Goal: Task Accomplishment & Management: Manage account settings

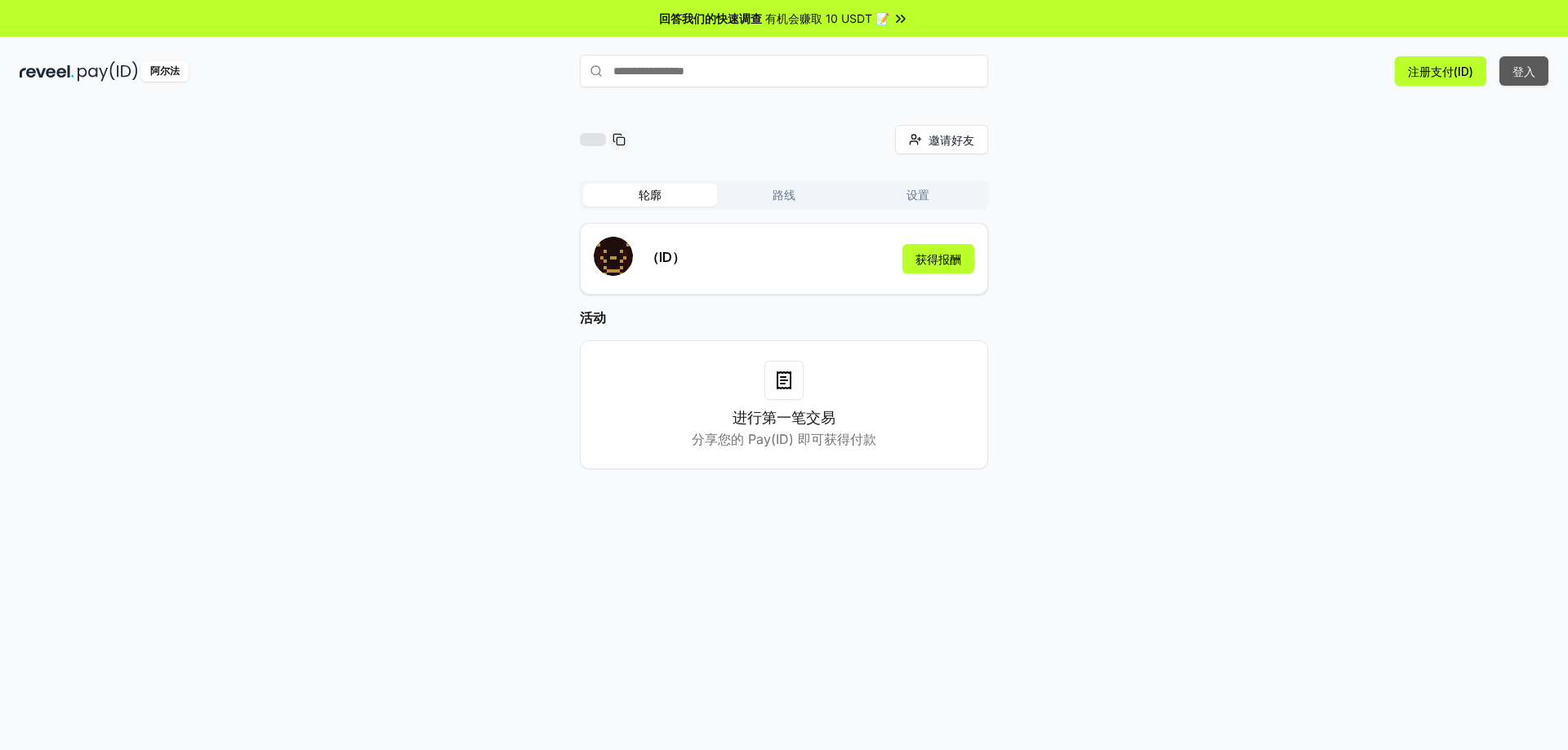
click at [1520, 75] on font "登入" at bounding box center [1523, 71] width 22 height 13
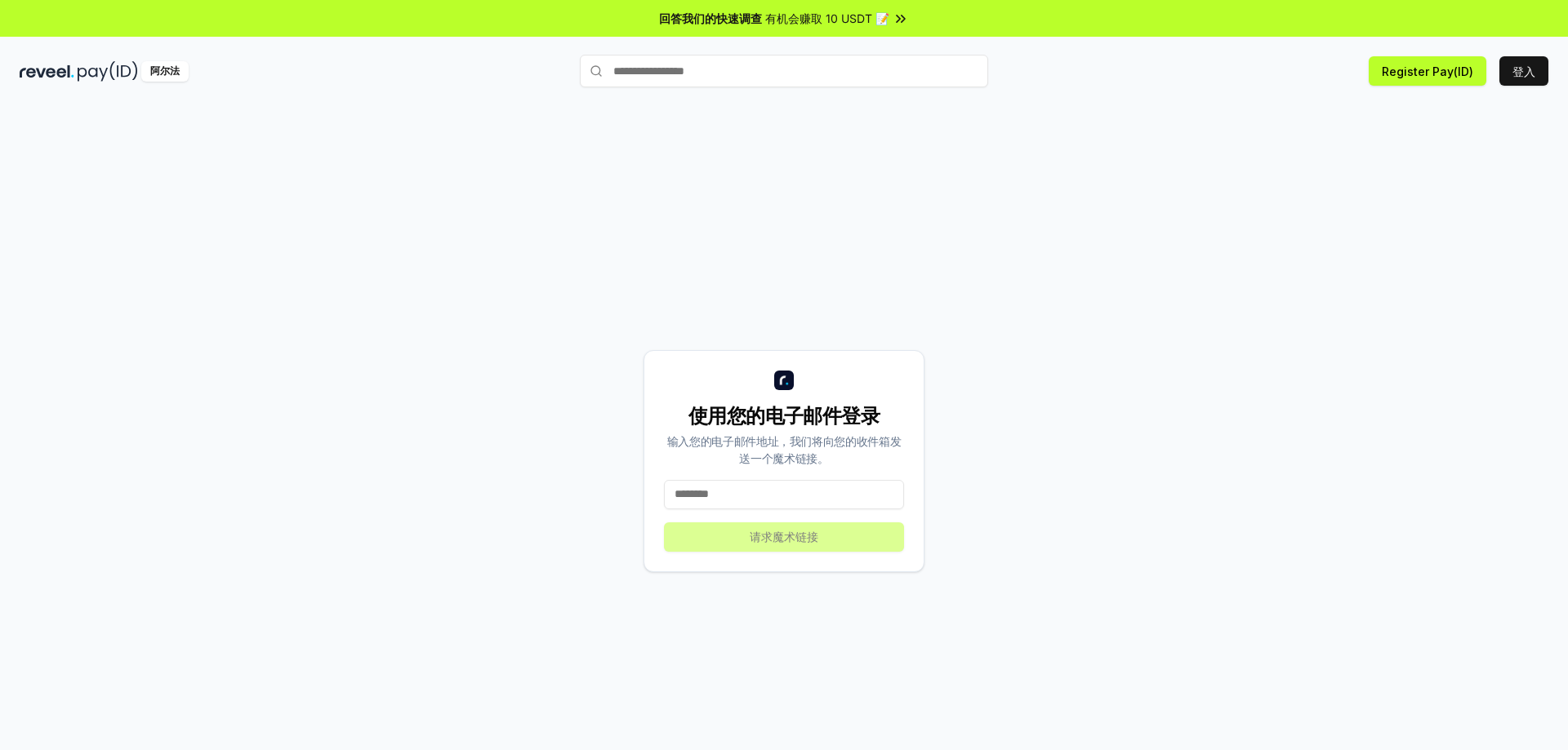
click at [769, 502] on input at bounding box center [784, 495] width 240 height 30
click at [775, 490] on input at bounding box center [784, 495] width 240 height 30
click at [748, 494] on input at bounding box center [784, 495] width 240 height 30
click at [703, 496] on input at bounding box center [784, 495] width 240 height 30
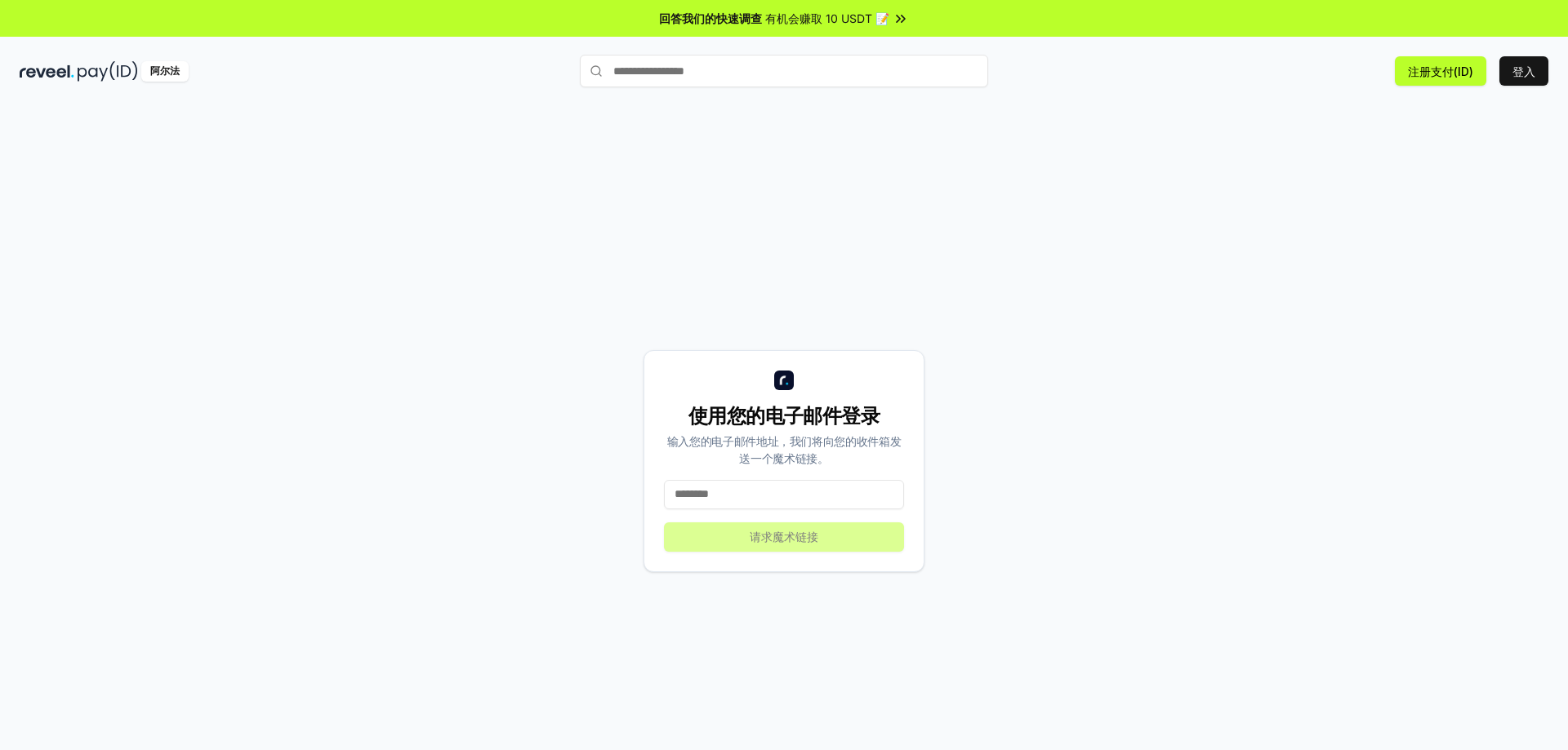
paste input "**********"
type input "**********"
click at [815, 535] on font "请求魔术链接" at bounding box center [784, 536] width 68 height 13
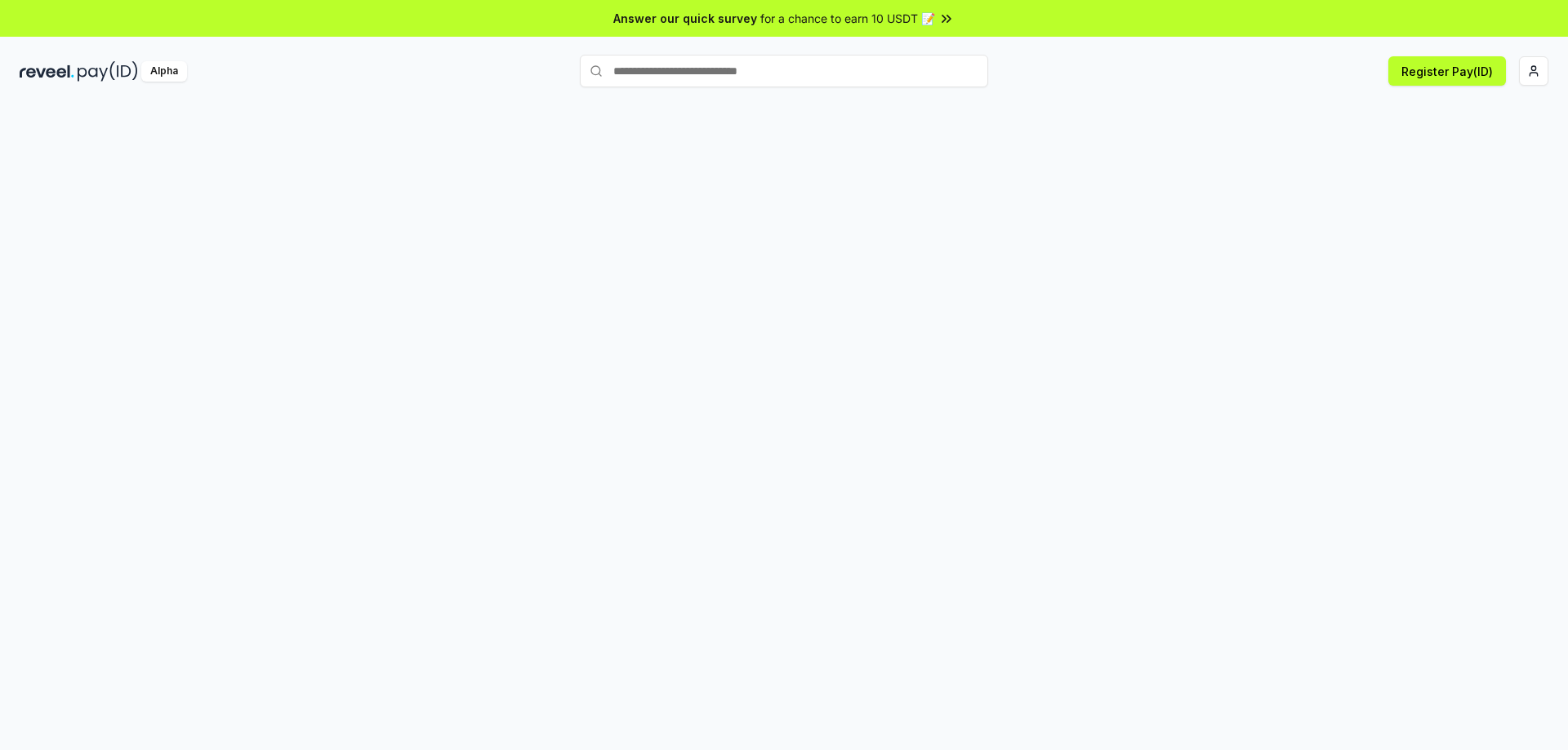
click at [1355, 182] on div at bounding box center [784, 444] width 1568 height 704
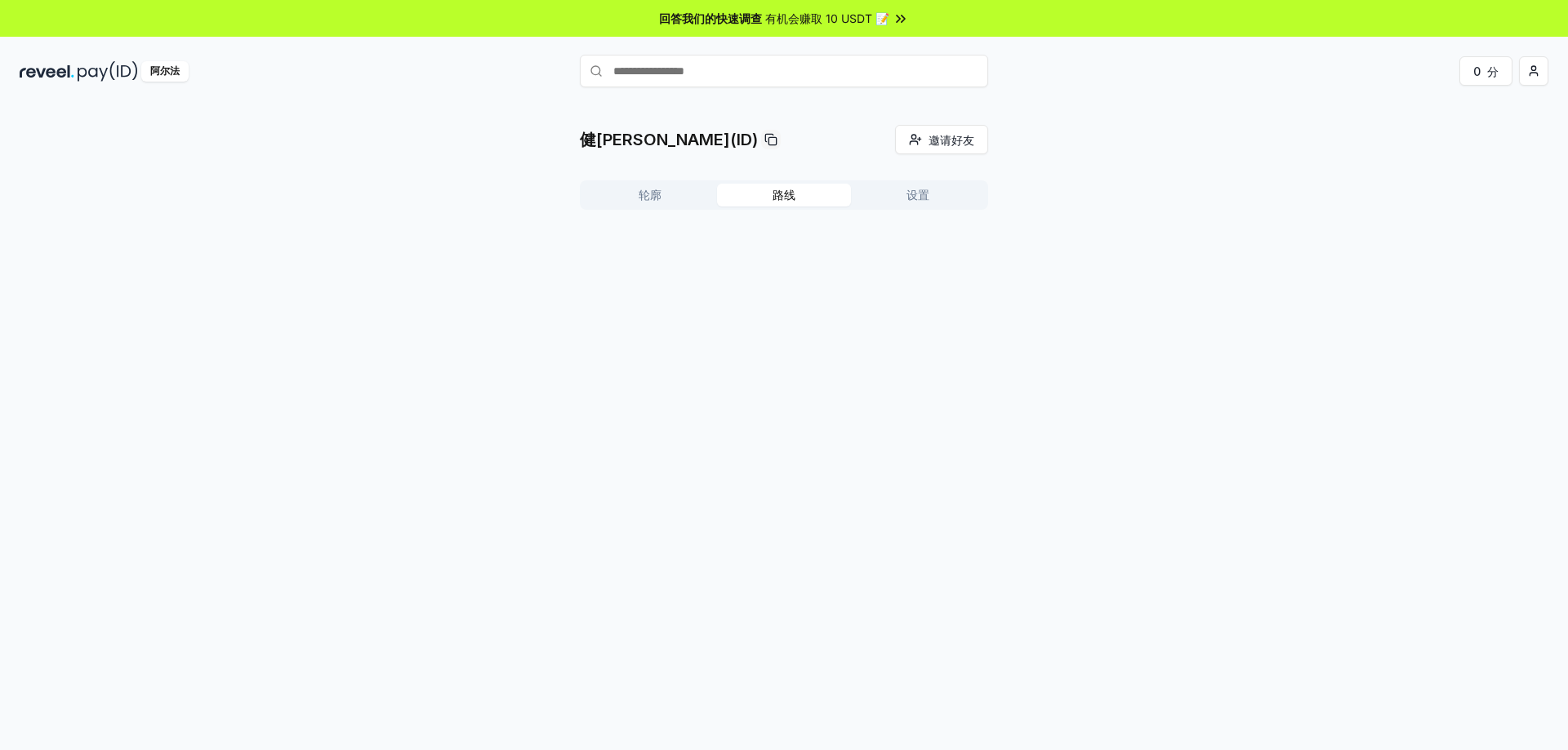
click at [797, 200] on button "路线" at bounding box center [784, 194] width 134 height 22
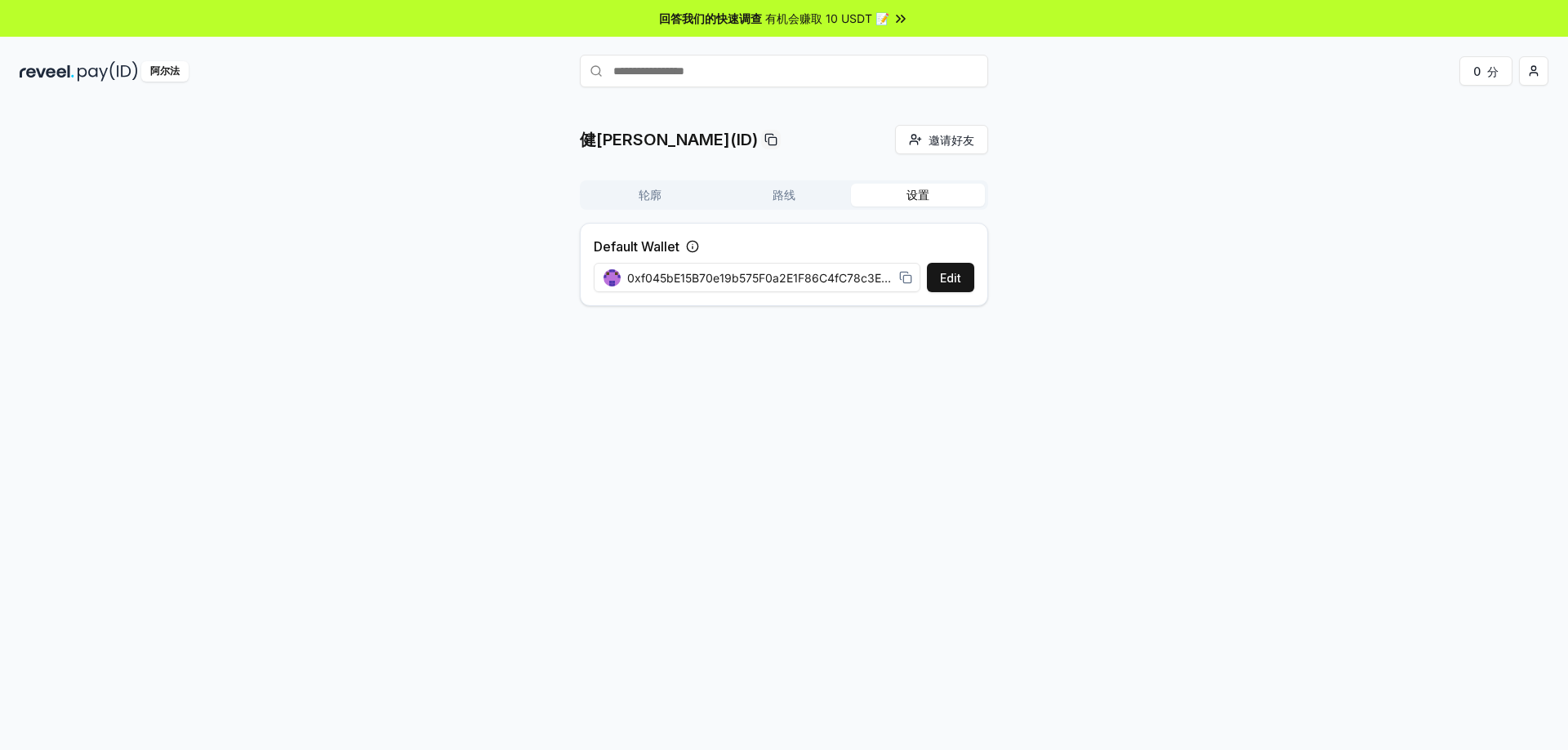
click at [933, 199] on button "设置" at bounding box center [918, 194] width 134 height 22
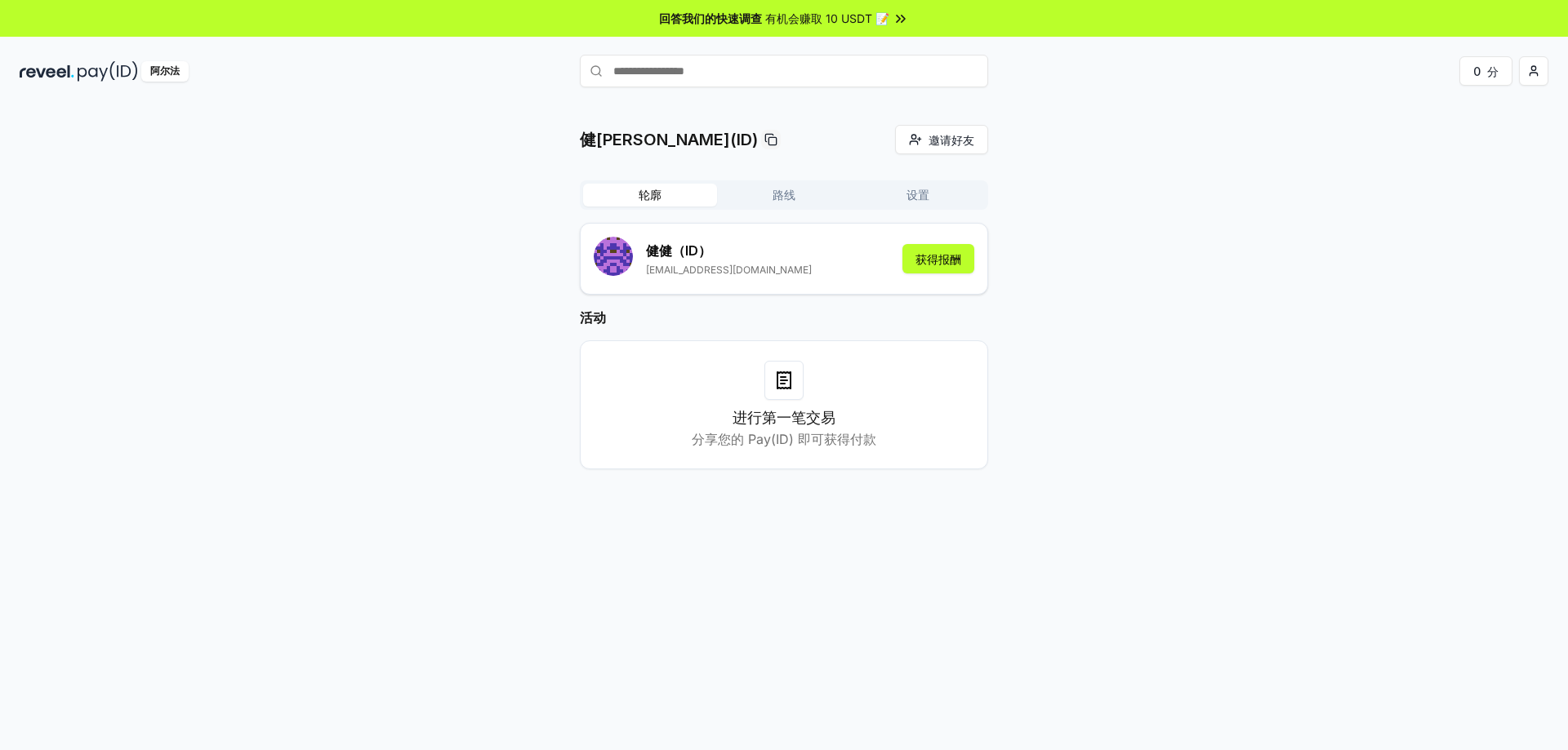
click at [635, 206] on button "轮廓" at bounding box center [650, 194] width 134 height 22
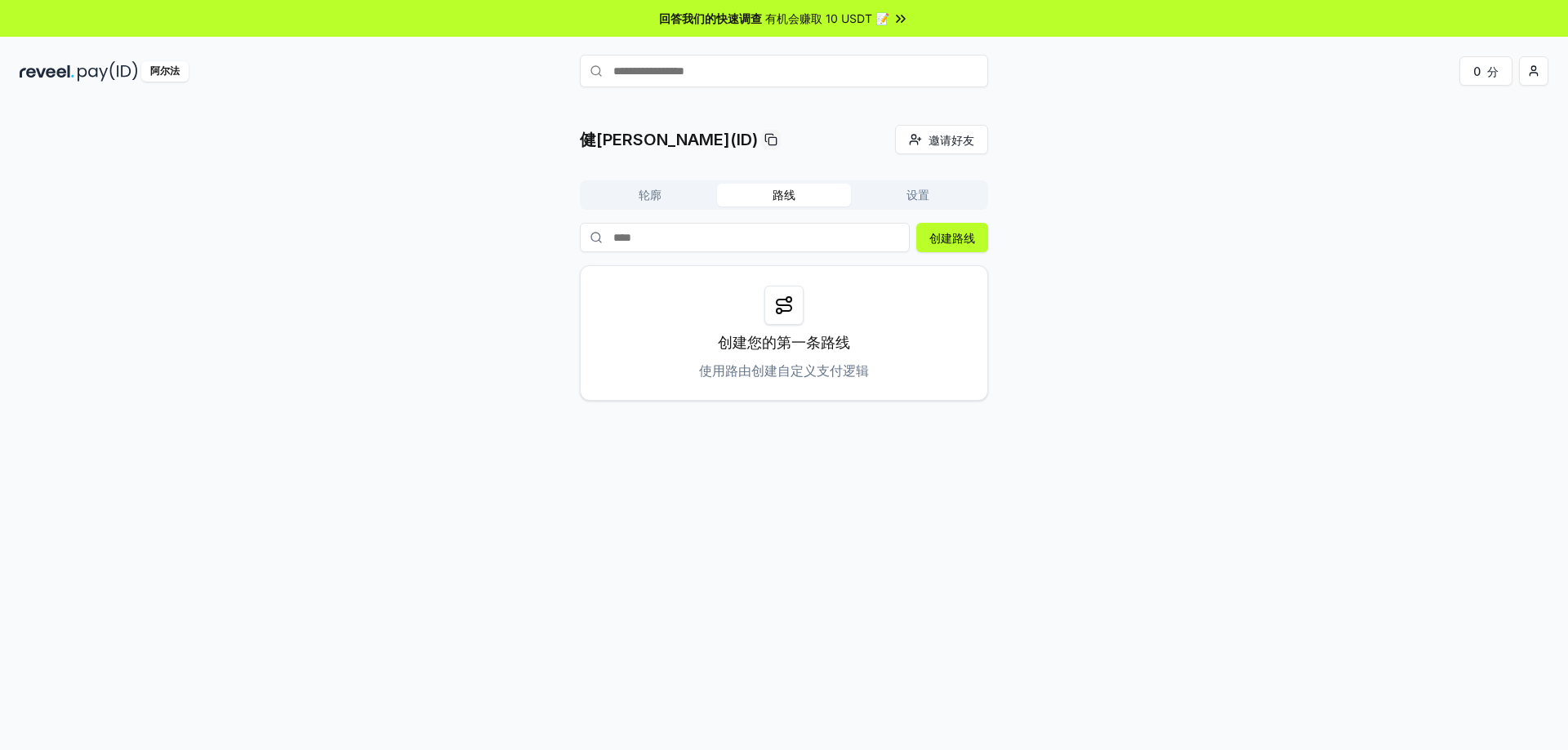
click at [769, 195] on button "路线" at bounding box center [784, 194] width 134 height 22
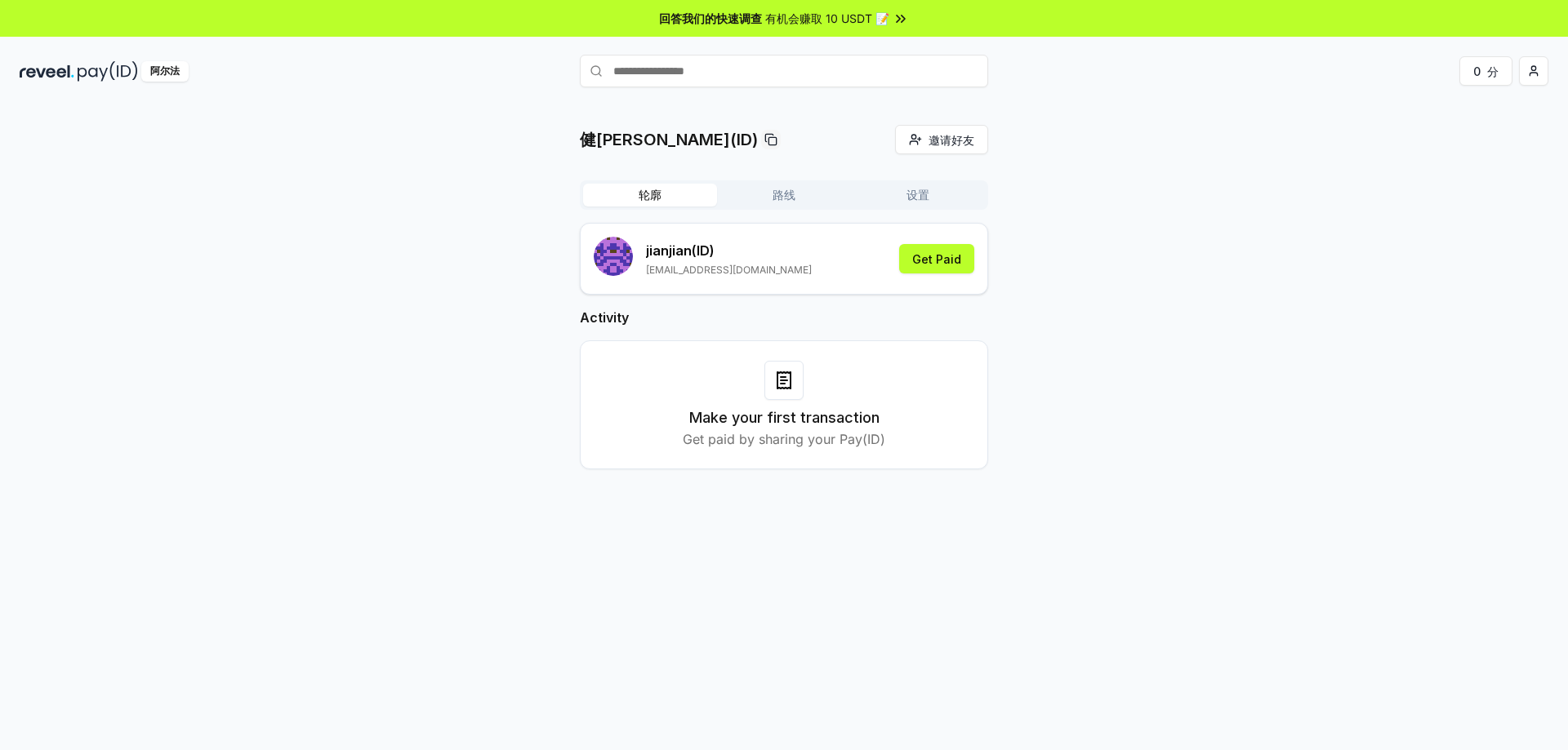
click at [648, 199] on font "轮廓" at bounding box center [650, 194] width 22 height 13
click at [950, 261] on font "获得报酬" at bounding box center [938, 258] width 46 height 13
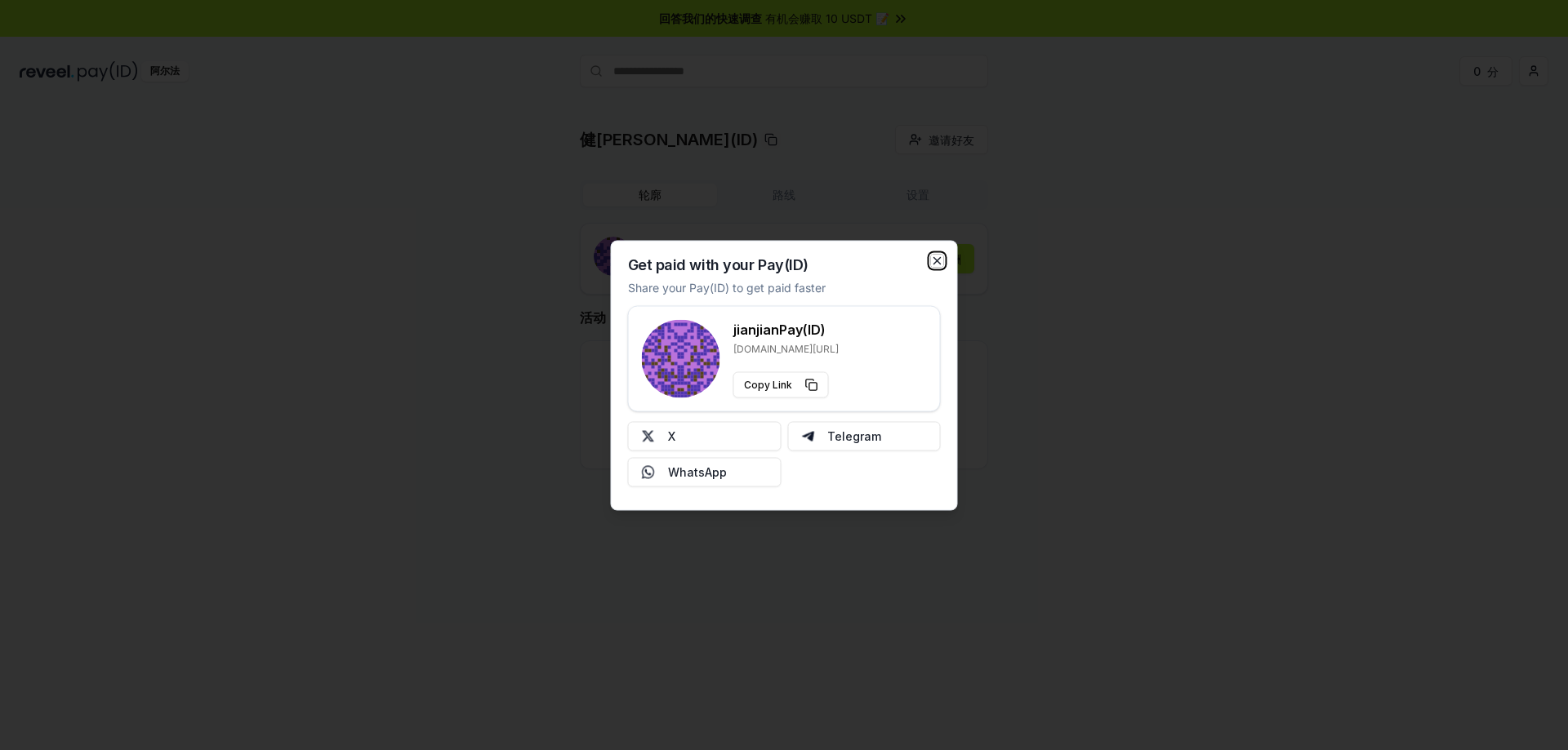
click at [934, 262] on icon "button" at bounding box center [937, 260] width 13 height 13
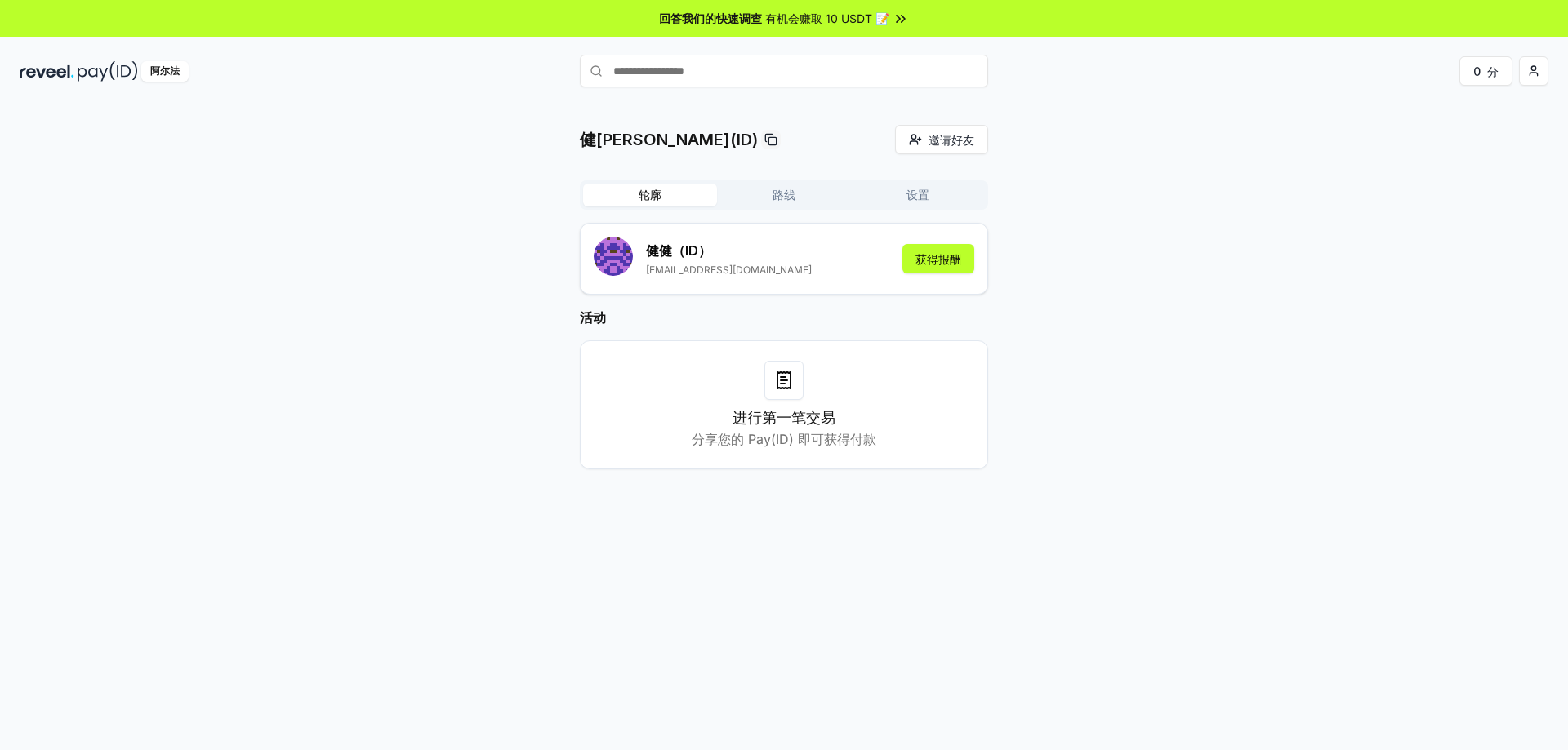
click at [784, 388] on icon at bounding box center [784, 380] width 13 height 16
click at [769, 415] on font "进行第一笔交易" at bounding box center [784, 417] width 103 height 17
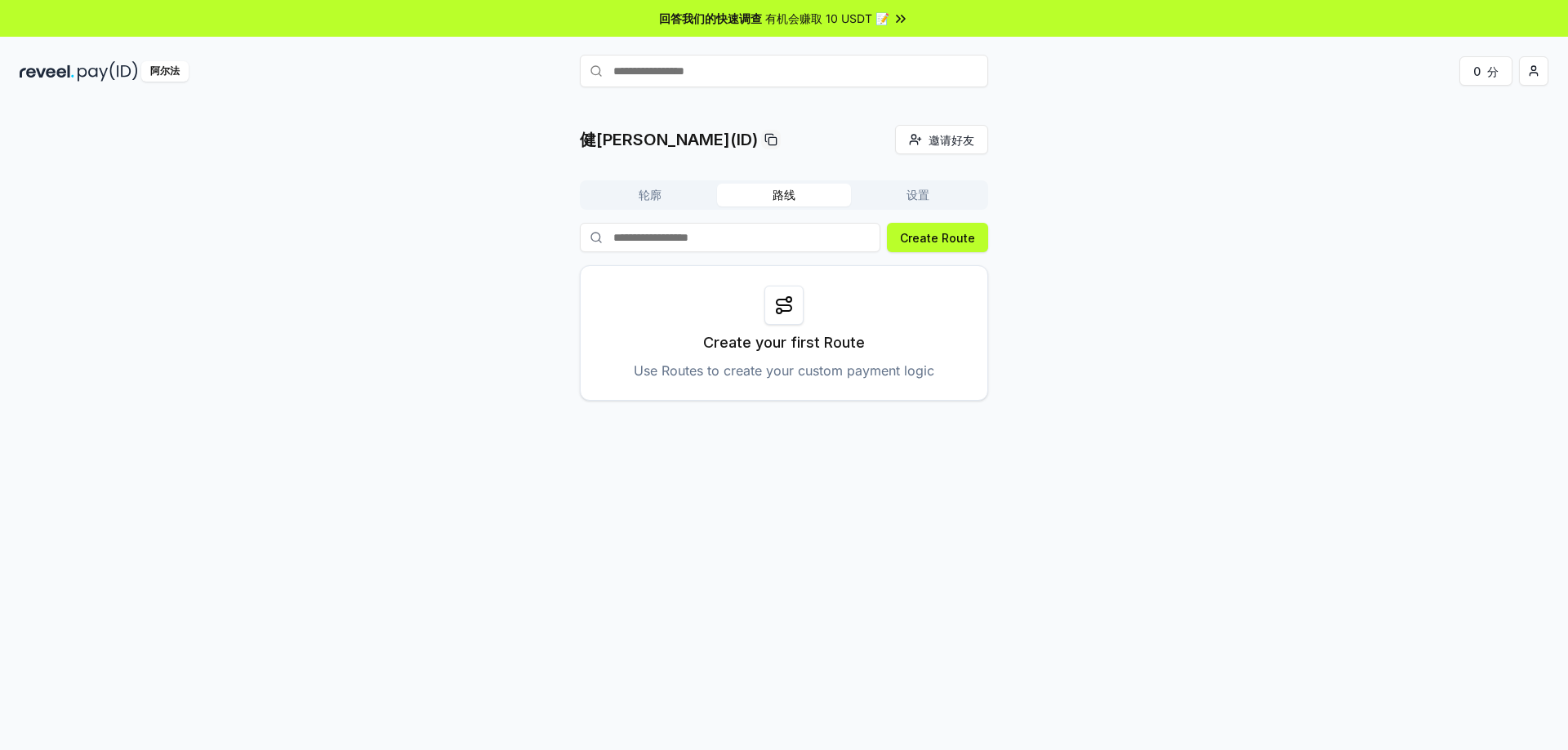
click at [802, 201] on button "路线" at bounding box center [784, 194] width 134 height 22
click at [652, 193] on font "轮廓" at bounding box center [650, 194] width 22 height 13
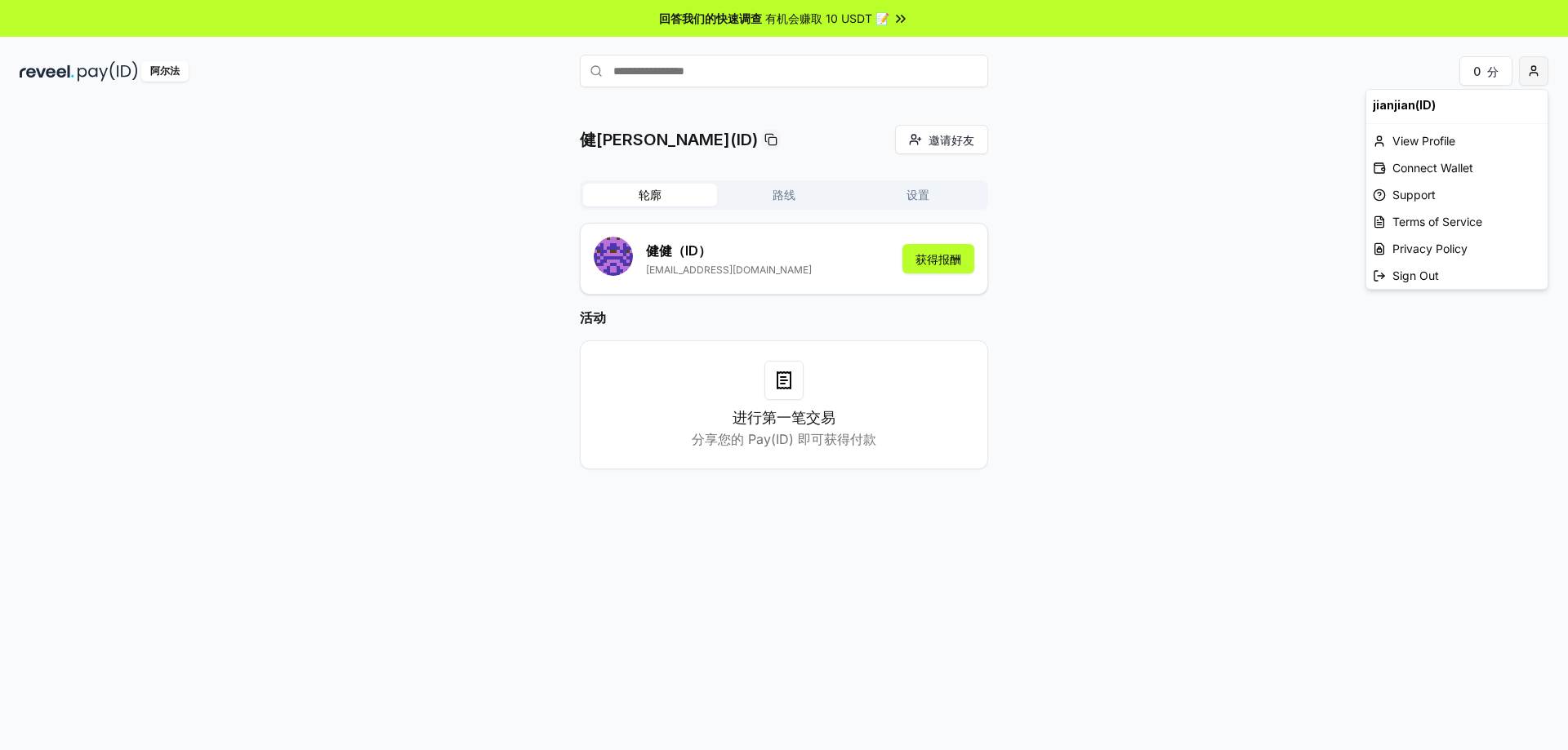
click at [1527, 77] on html "回答我们的快速调查 有机会赚取 10 USDT 📝 阿尔法 0 分 健健(ID) 邀请好友 邀请 轮廓 路线 设置 健健 （ID） [EMAIL_ADDRES…" at bounding box center [784, 375] width 1568 height 750
click at [1420, 170] on font "连接钱包" at bounding box center [1415, 167] width 46 height 13
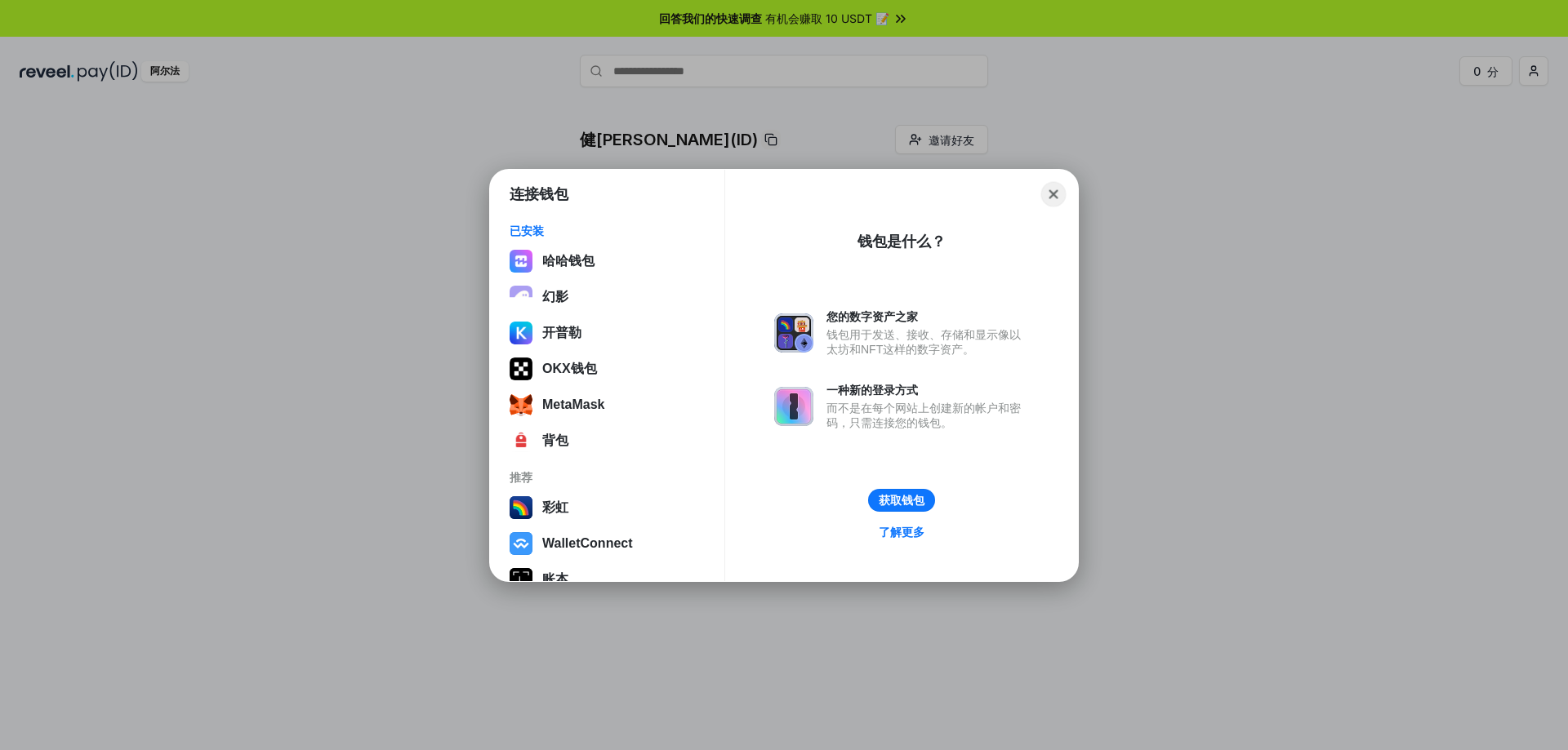
click at [1054, 193] on button "Close" at bounding box center [1053, 194] width 25 height 25
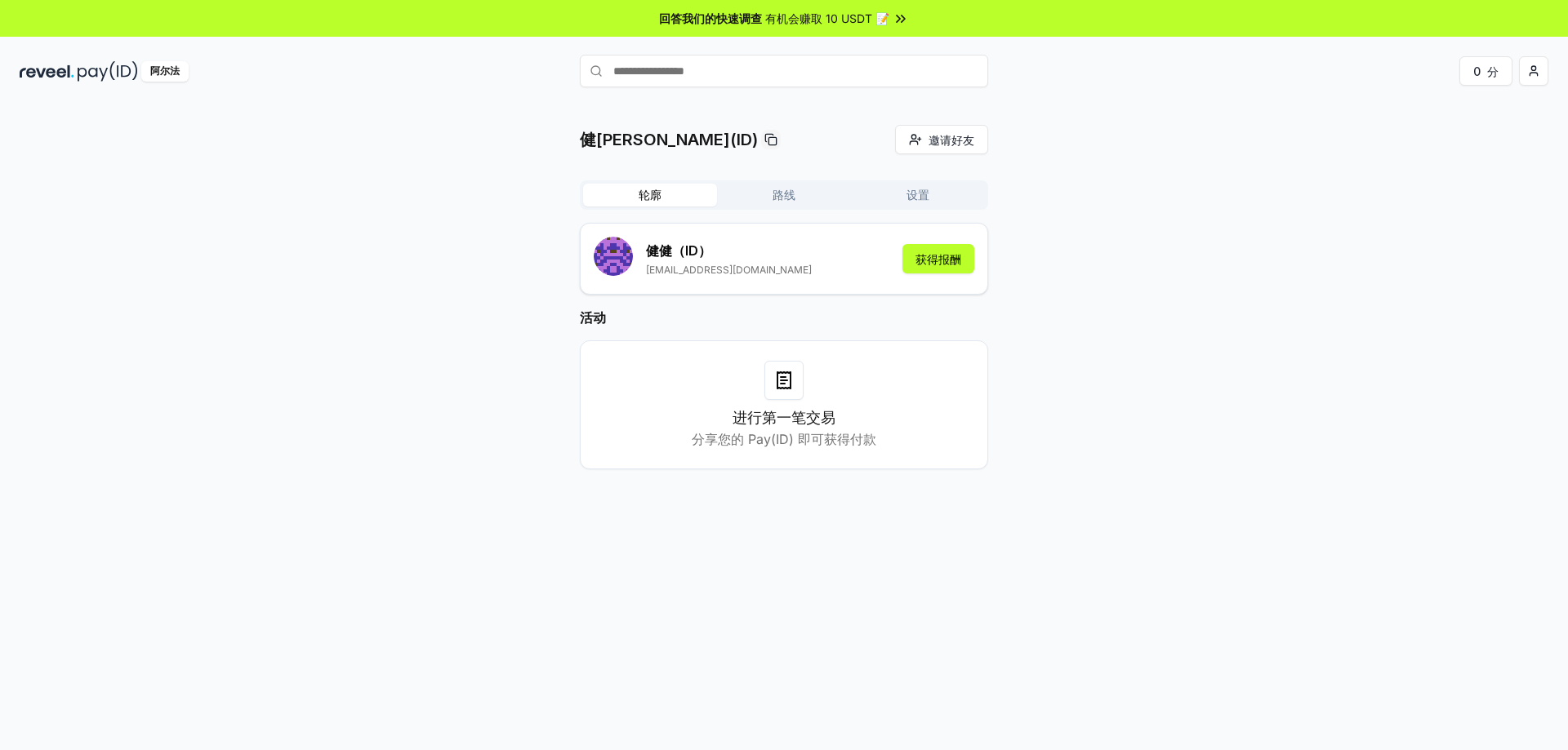
click at [682, 67] on input "text" at bounding box center [784, 71] width 408 height 32
click at [916, 263] on font "获得报酬" at bounding box center [938, 258] width 46 height 13
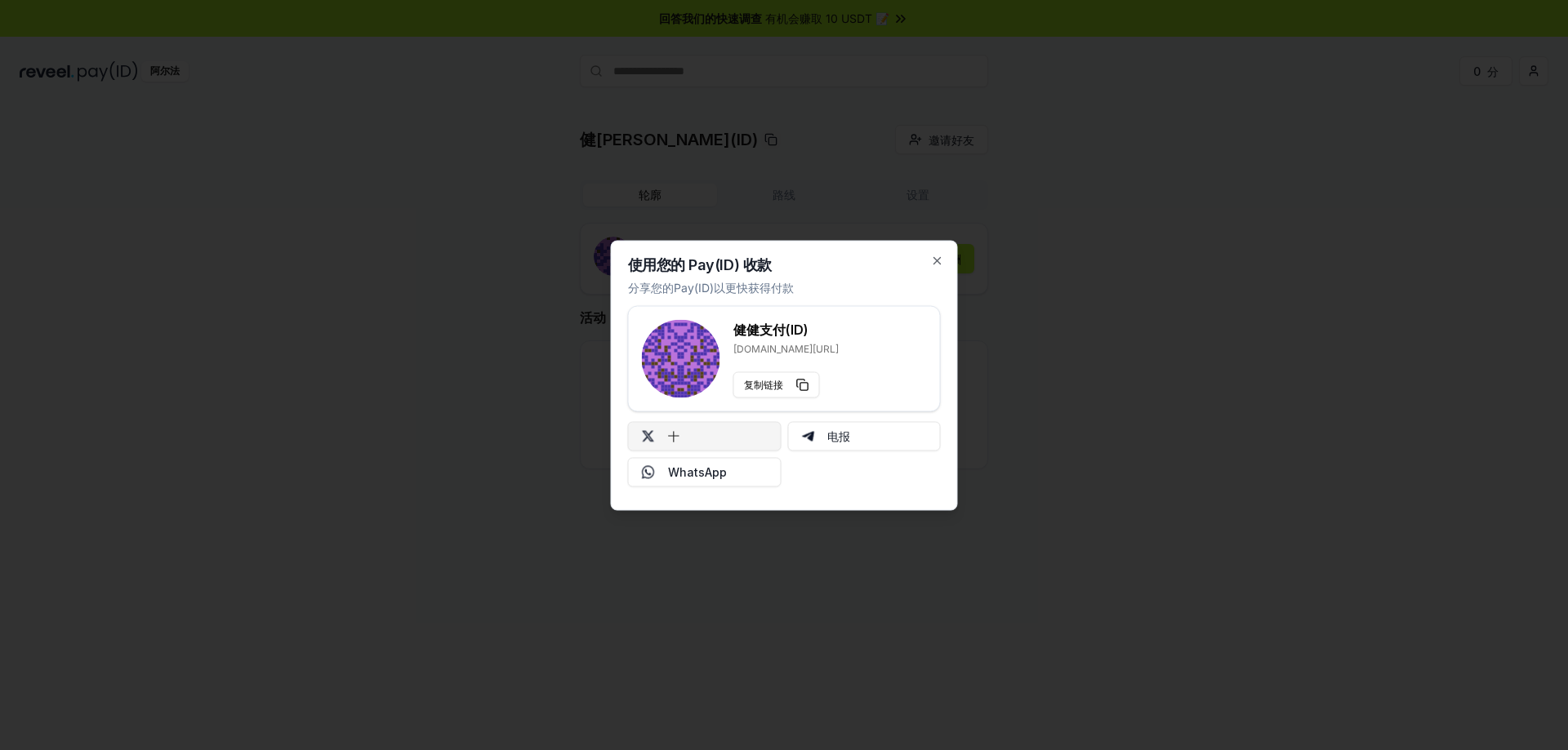
click at [707, 442] on button "十" at bounding box center [704, 435] width 154 height 30
click at [935, 258] on icon "button" at bounding box center [936, 260] width 6 height 6
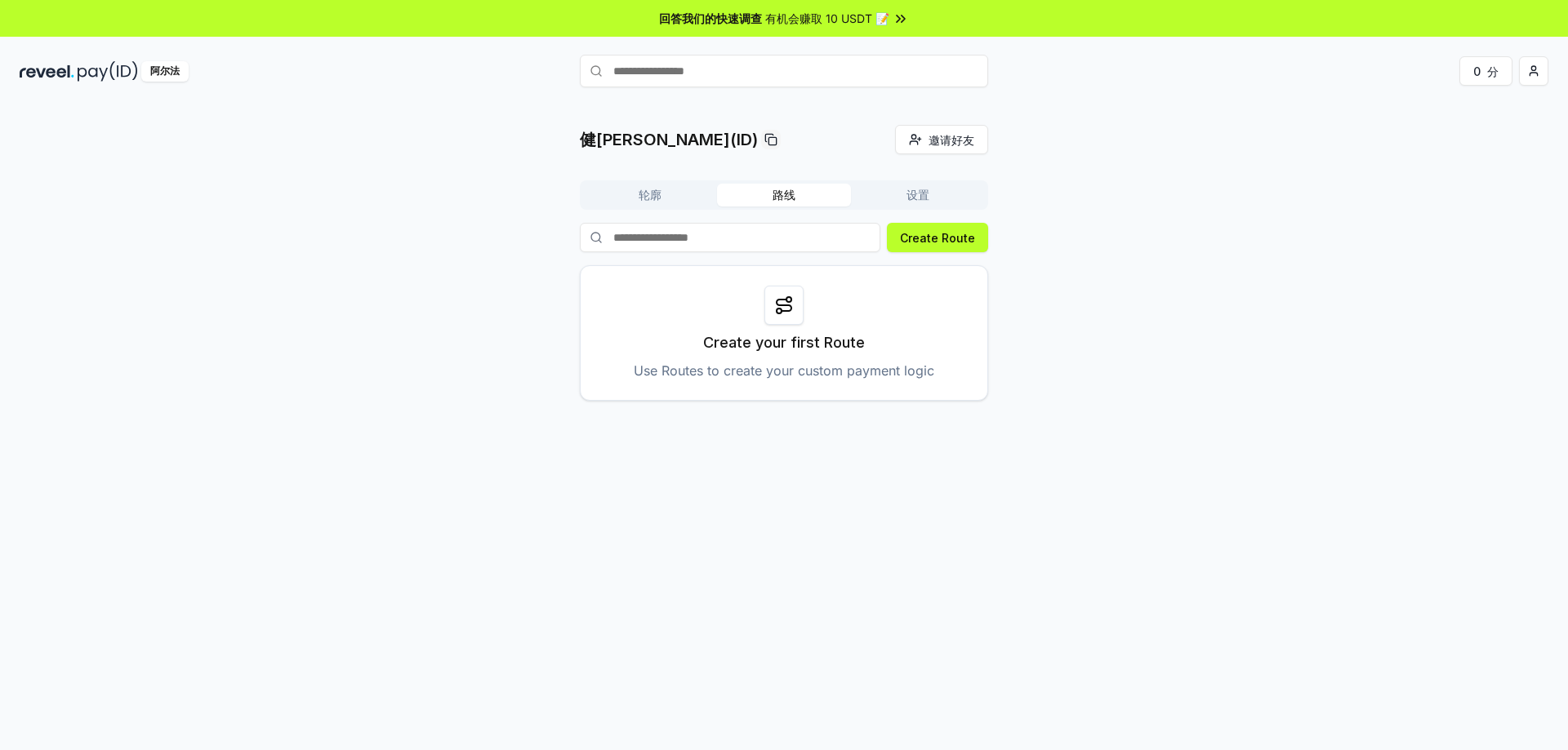
click at [847, 192] on button "路线" at bounding box center [784, 194] width 134 height 22
click at [917, 190] on font "设置" at bounding box center [918, 194] width 22 height 13
